Goal: Obtain resource: Download file/media

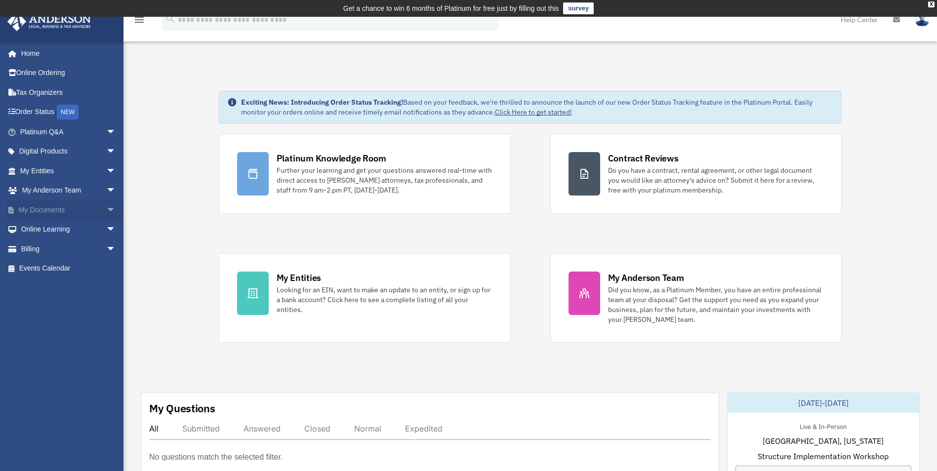
click at [47, 208] on link "My Documents arrow_drop_down" at bounding box center [69, 210] width 124 height 20
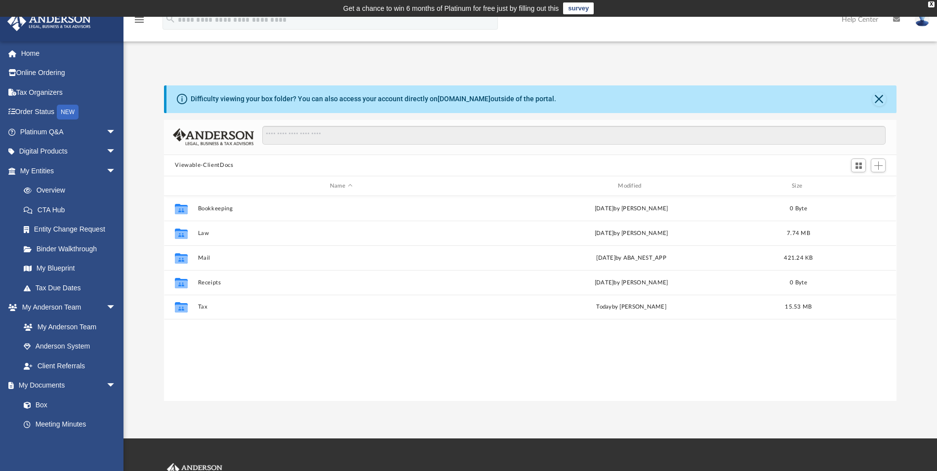
scroll to position [217, 725]
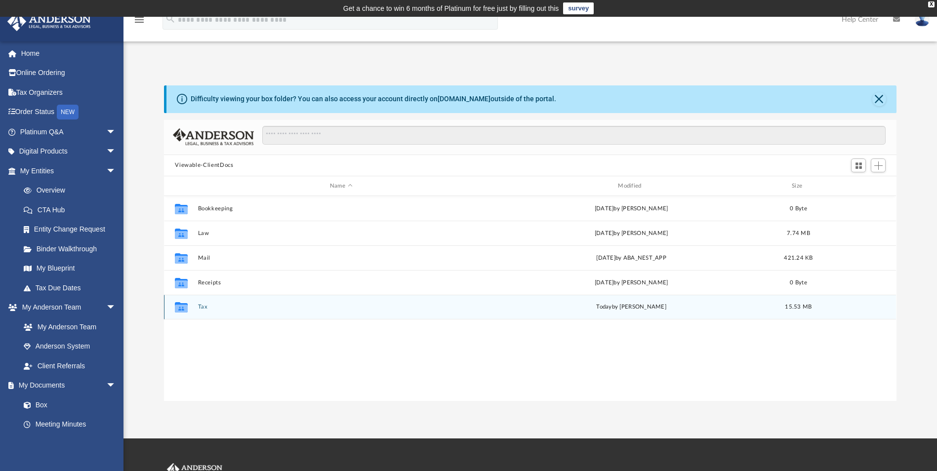
click at [178, 304] on icon "grid" at bounding box center [181, 307] width 13 height 10
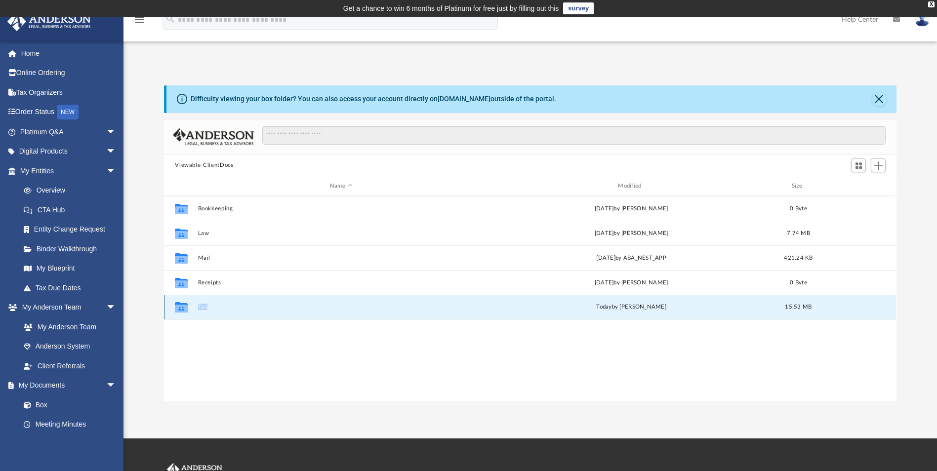
click at [178, 304] on icon "grid" at bounding box center [181, 307] width 13 height 10
click at [205, 308] on button "Tax" at bounding box center [341, 307] width 286 height 6
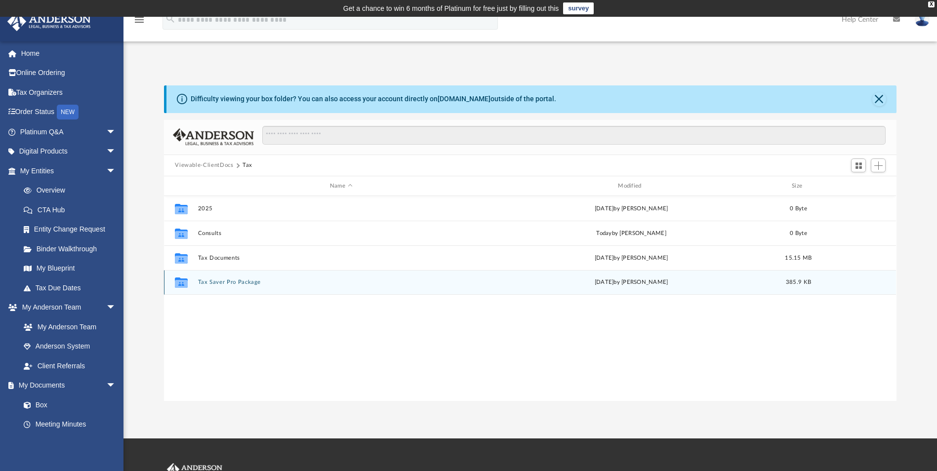
click at [217, 284] on button "Tax Saver Pro Package" at bounding box center [341, 282] width 286 height 6
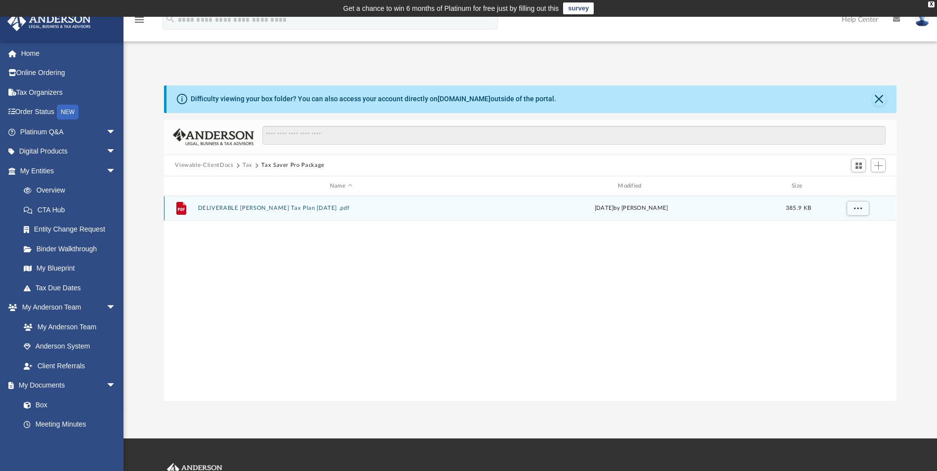
click at [248, 206] on button "DELIVERABLE [PERSON_NAME] Tax Plan [DATE] .pdf" at bounding box center [341, 208] width 286 height 6
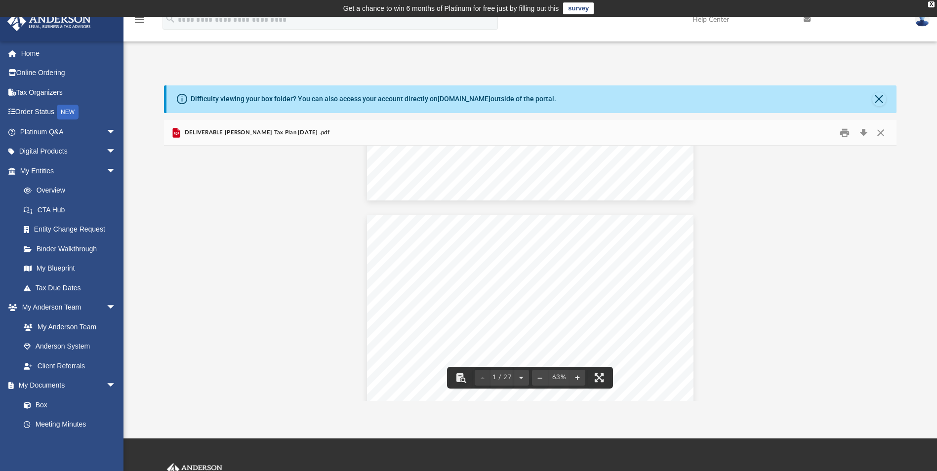
scroll to position [0, 0]
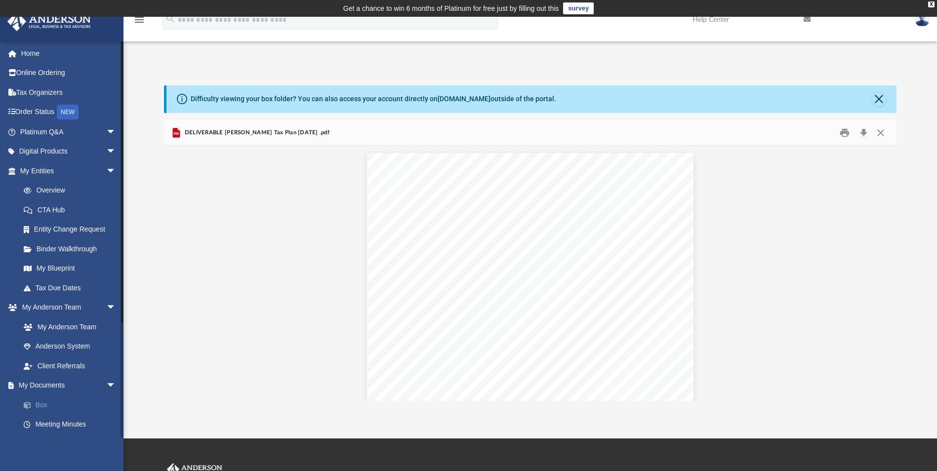
click at [41, 402] on link "Box" at bounding box center [72, 405] width 117 height 20
click at [38, 406] on link "Box" at bounding box center [72, 405] width 117 height 20
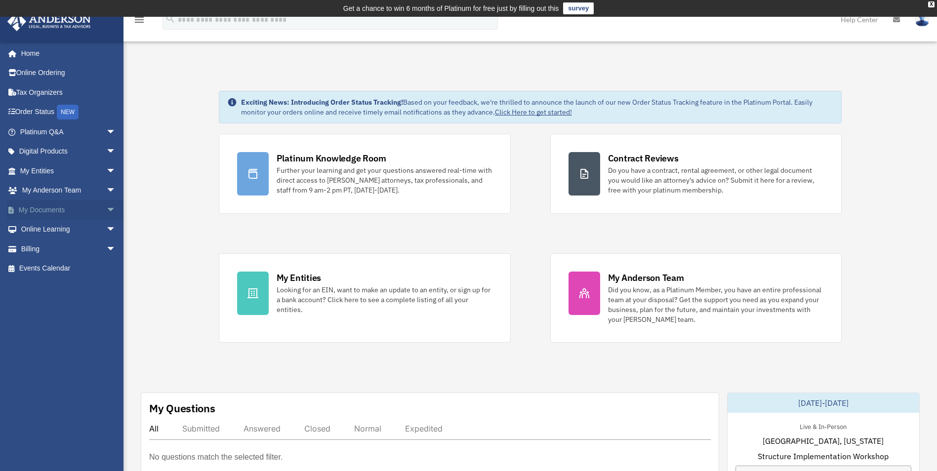
click at [58, 210] on link "My Documents arrow_drop_down" at bounding box center [69, 210] width 124 height 20
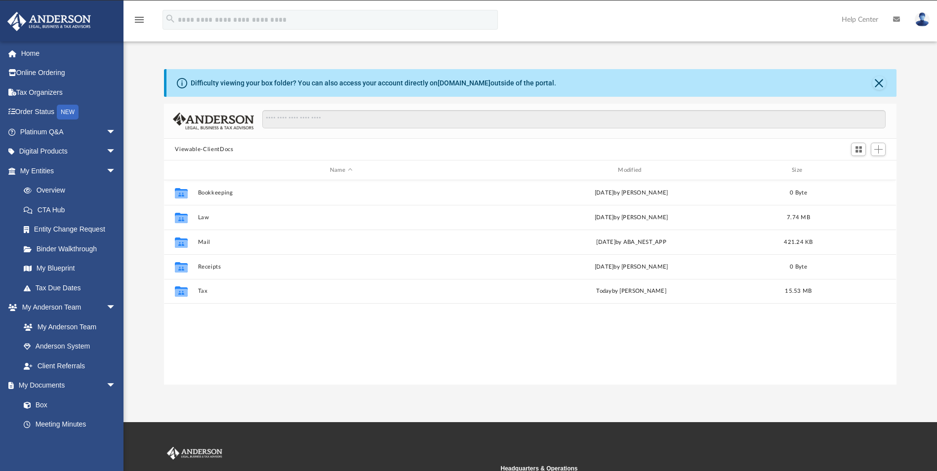
scroll to position [217, 725]
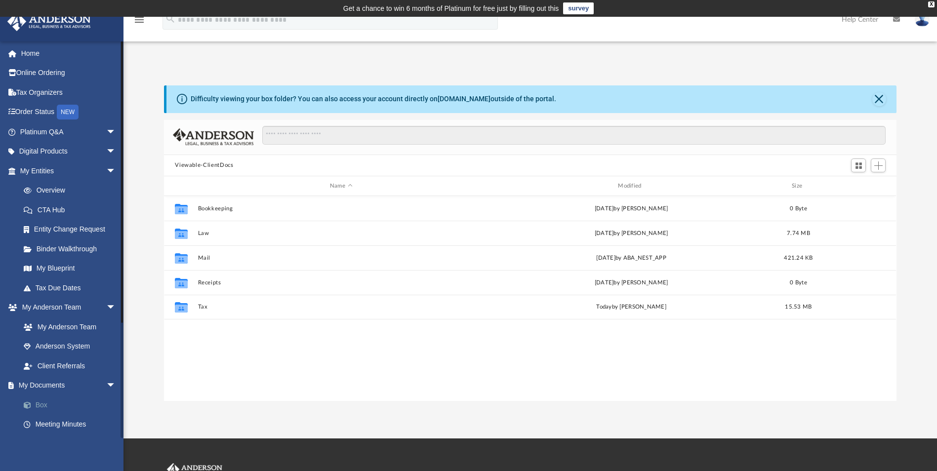
click at [52, 405] on link "Box" at bounding box center [72, 405] width 117 height 20
click at [47, 405] on link "Box" at bounding box center [72, 405] width 117 height 20
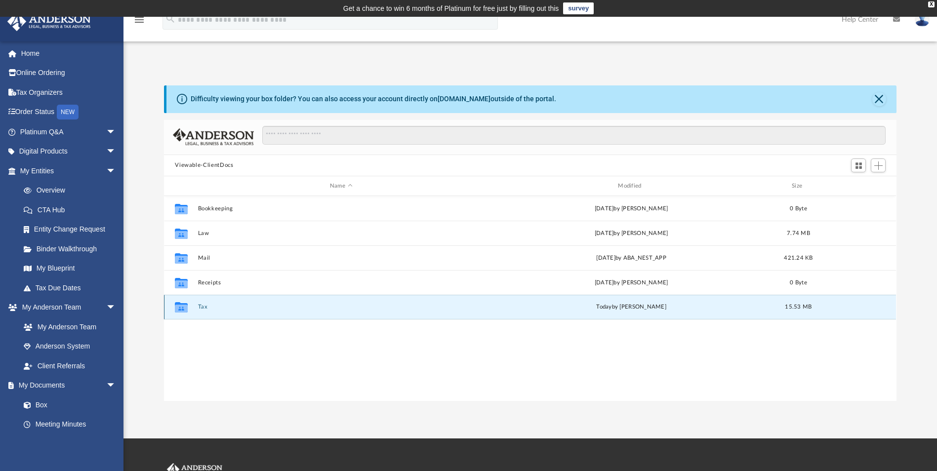
click at [205, 308] on button "Tax" at bounding box center [341, 307] width 286 height 6
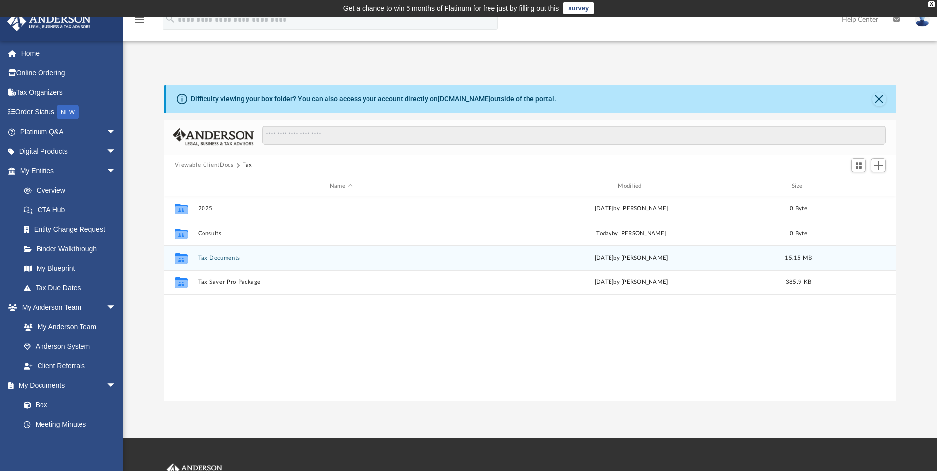
click at [219, 257] on button "Tax Documents" at bounding box center [341, 258] width 286 height 6
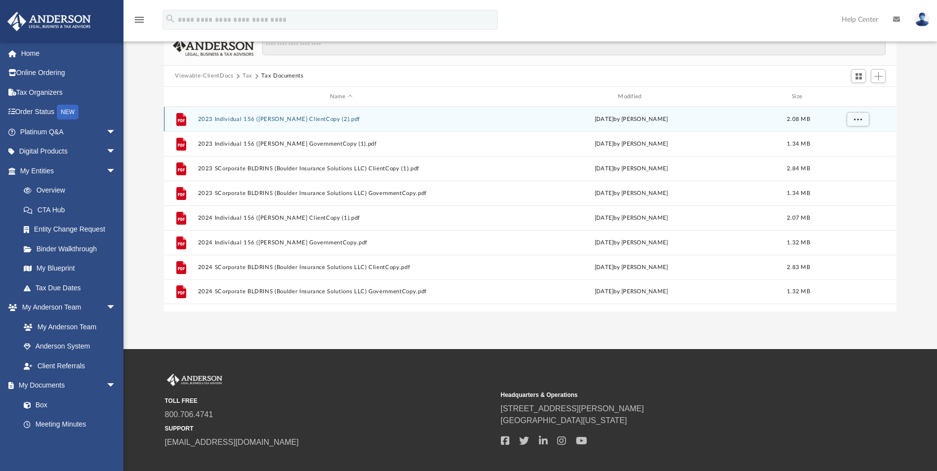
scroll to position [0, 0]
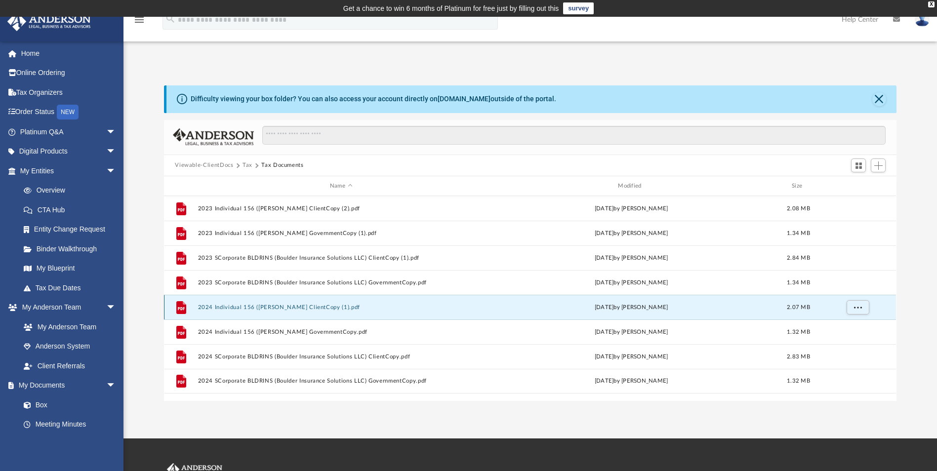
click at [318, 310] on button "2024 Individual 156 ([PERSON_NAME] ClientCopy (1).pdf" at bounding box center [341, 307] width 286 height 6
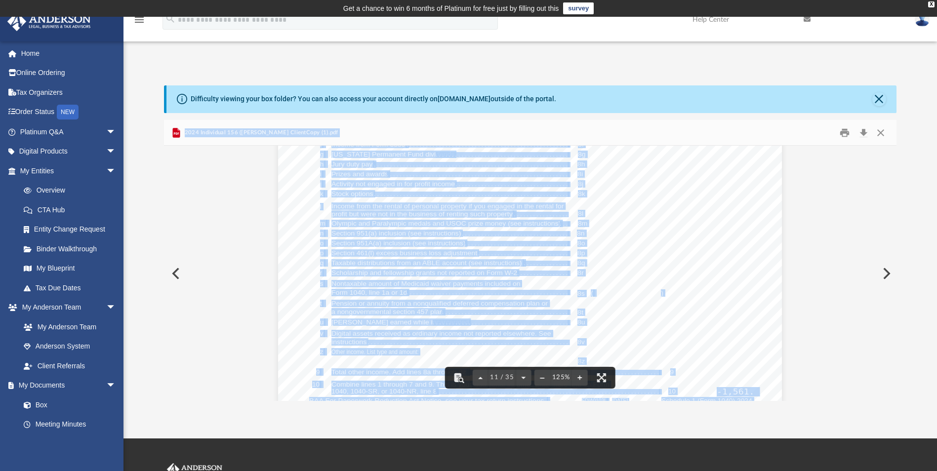
scroll to position [6418, 0]
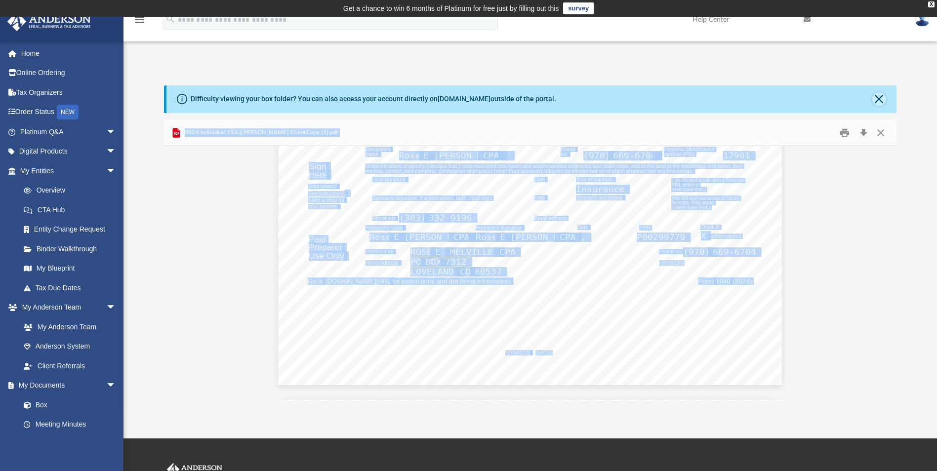
click at [877, 97] on button "Close" at bounding box center [879, 99] width 14 height 14
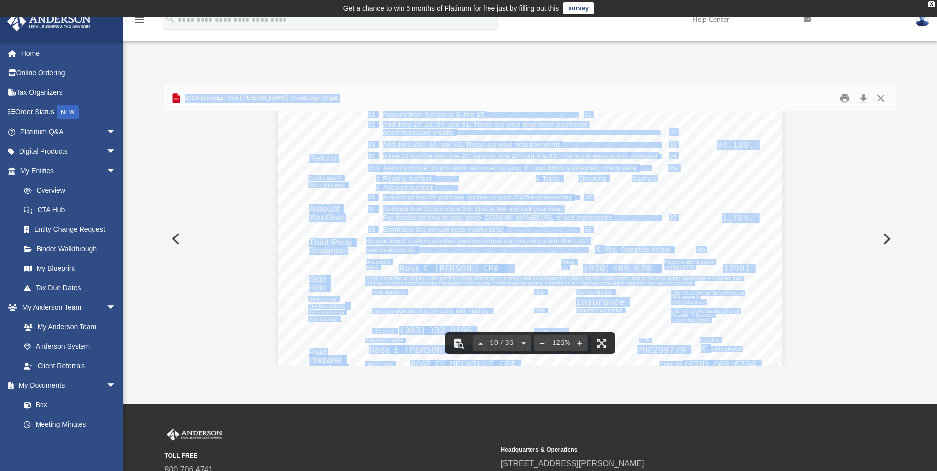
scroll to position [6270, 0]
click at [874, 98] on button "Close" at bounding box center [880, 97] width 18 height 15
